Goal: Find specific fact: Find specific fact

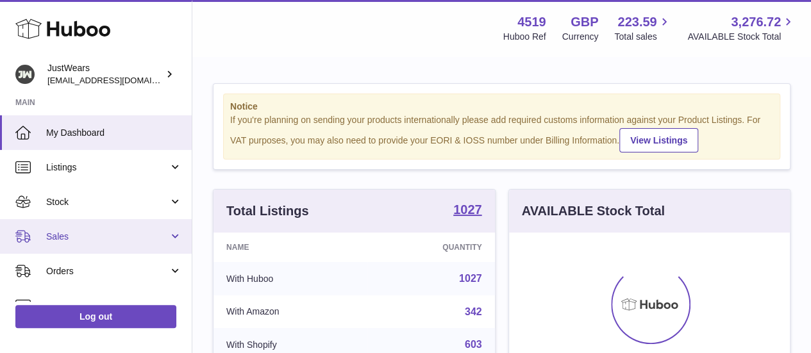
scroll to position [200, 281]
click at [83, 229] on link "Sales" at bounding box center [96, 236] width 192 height 35
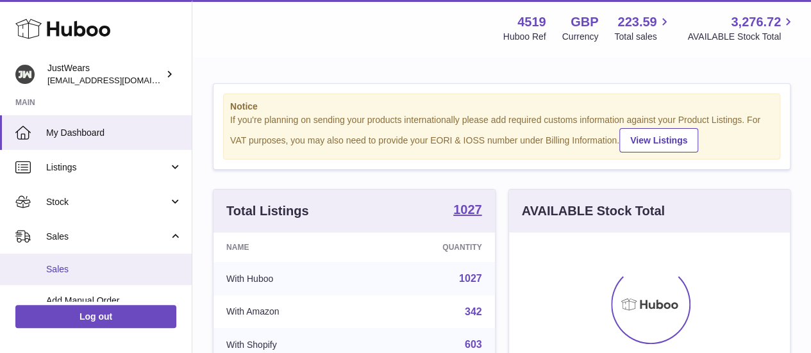
click at [104, 259] on link "Sales" at bounding box center [96, 269] width 192 height 31
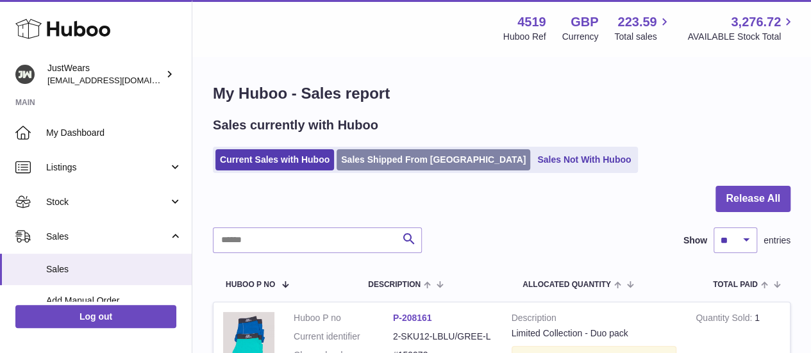
click at [384, 152] on link "Sales Shipped From [GEOGRAPHIC_DATA]" at bounding box center [433, 159] width 194 height 21
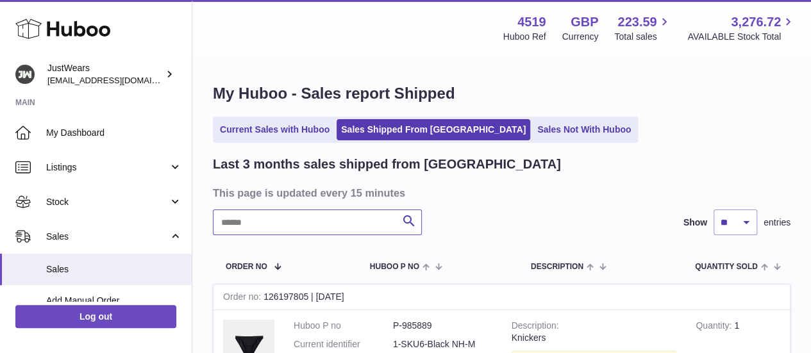
click at [293, 219] on input "text" at bounding box center [317, 223] width 209 height 26
paste input "*******"
type input "*******"
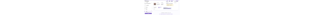
scroll to position [176, 0]
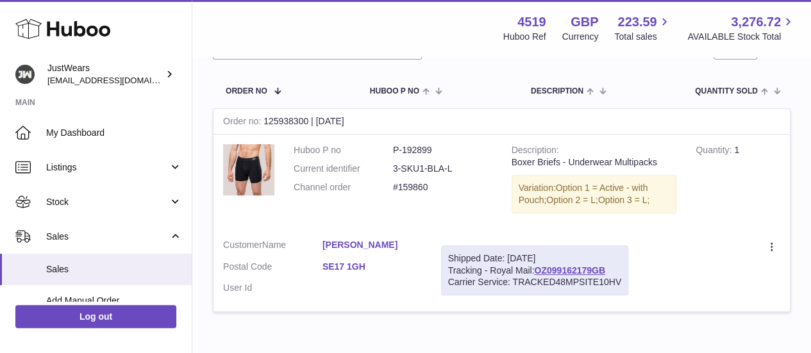
click at [359, 248] on link "Peter Dinka" at bounding box center [371, 245] width 99 height 12
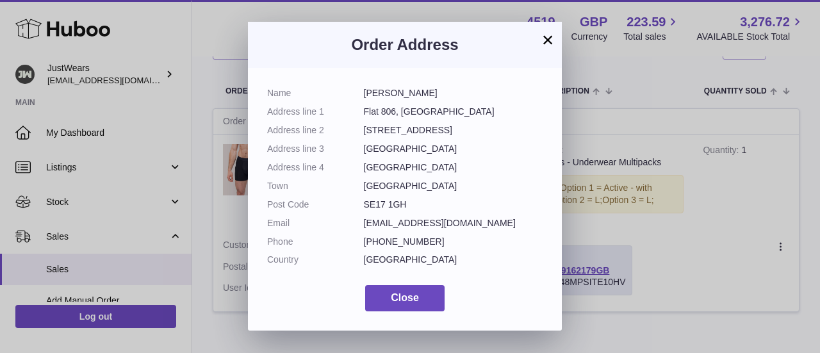
drag, startPoint x: 363, startPoint y: 91, endPoint x: 441, endPoint y: 158, distance: 103.1
click at [441, 158] on dl "Name Peter Dinka Address line 1 Flat 806, Vowler House Address line 2 10 Ash Av…" at bounding box center [405, 179] width 276 height 185
click at [364, 80] on div "Name Peter Dinka Address line 1 Flat 806, Vowler House Address line 2 10 Ash Av…" at bounding box center [405, 199] width 314 height 263
drag, startPoint x: 363, startPoint y: 89, endPoint x: 420, endPoint y: 201, distance: 125.2
click at [420, 201] on dl "Name Peter Dinka Address line 1 Flat 806, Vowler House Address line 2 10 Ash Av…" at bounding box center [405, 179] width 276 height 185
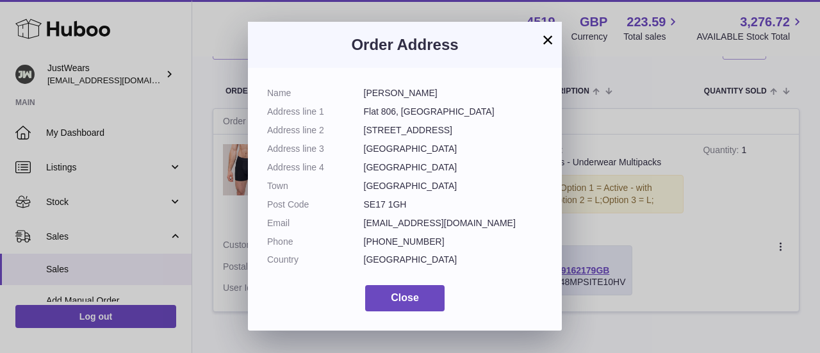
copy dl "Peter Dinka Address line 1 Flat 806, Vowler House Address line 2 10 Ash Avenue …"
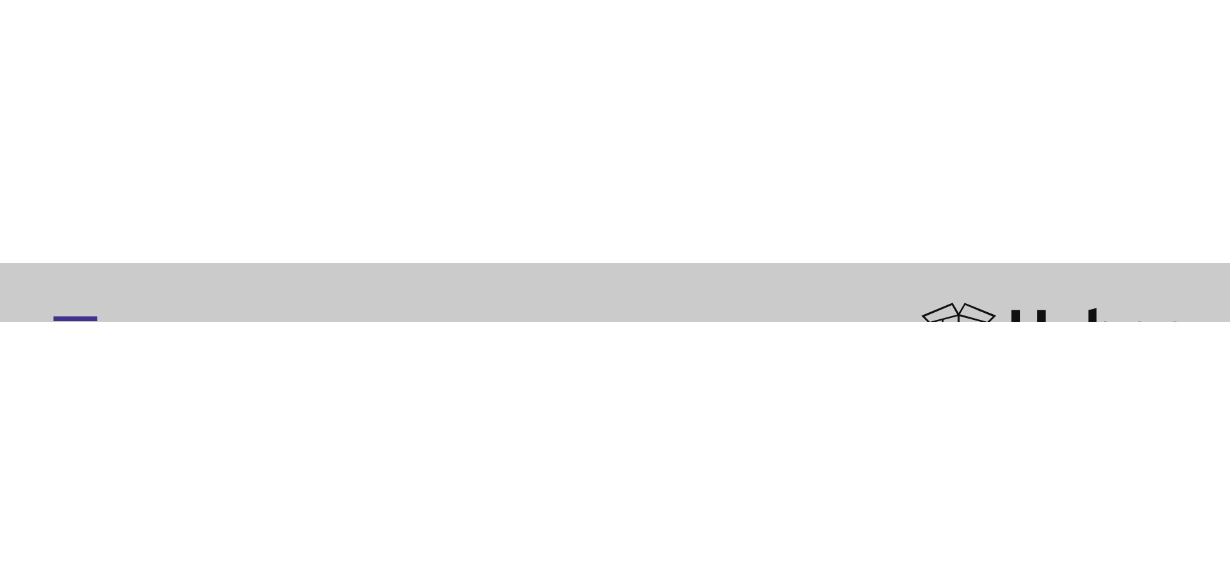
scroll to position [0, 0]
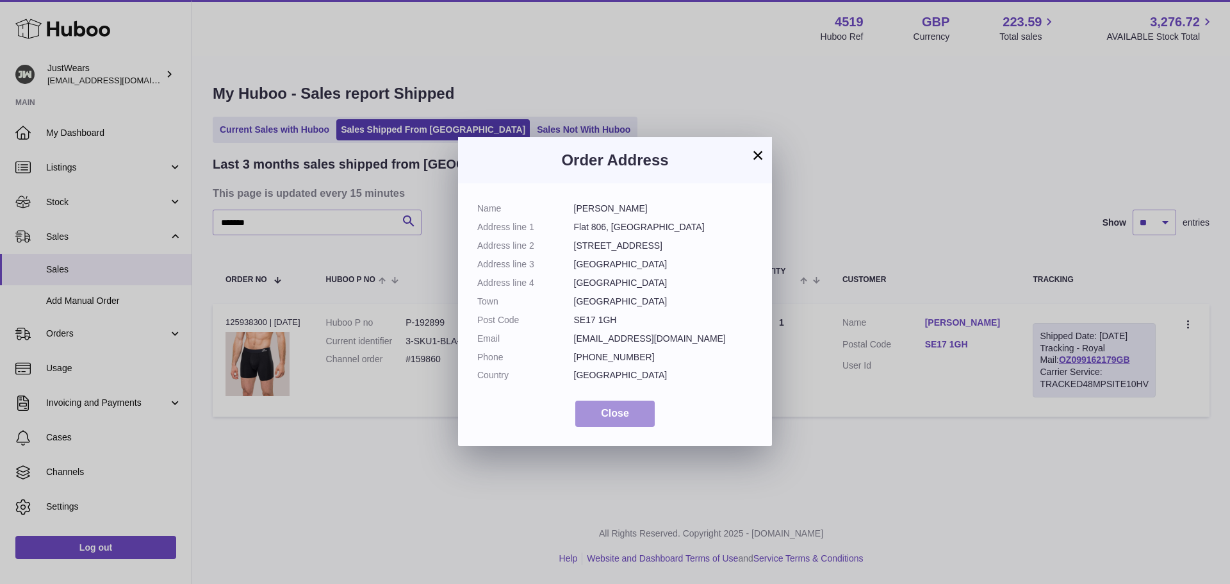
click at [616, 352] on span "Close" at bounding box center [615, 413] width 28 height 11
